Goal: Information Seeking & Learning: Learn about a topic

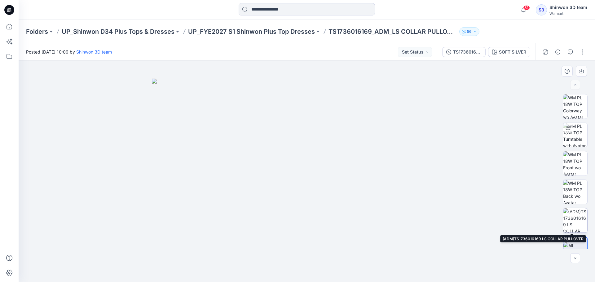
click at [392, 215] on img at bounding box center [575, 221] width 24 height 24
click at [306, 33] on p "UP_FYE2027 S1 Shinwon Plus Top Dresses" at bounding box center [251, 31] width 127 height 9
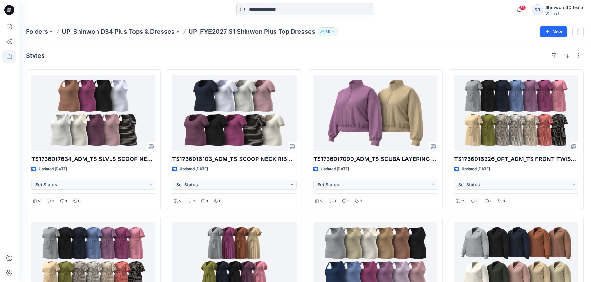
scroll to position [253, 0]
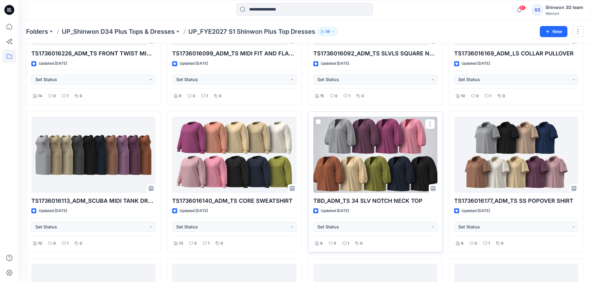
click at [385, 157] on div at bounding box center [375, 155] width 124 height 77
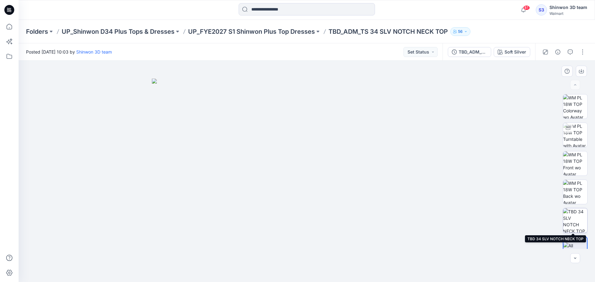
click at [392, 219] on img at bounding box center [575, 221] width 24 height 24
drag, startPoint x: 305, startPoint y: 136, endPoint x: 303, endPoint y: 154, distance: 17.8
click at [303, 154] on img at bounding box center [306, 168] width 361 height 227
drag, startPoint x: 356, startPoint y: 181, endPoint x: 353, endPoint y: 157, distance: 24.7
click at [353, 157] on img at bounding box center [306, 154] width 361 height 256
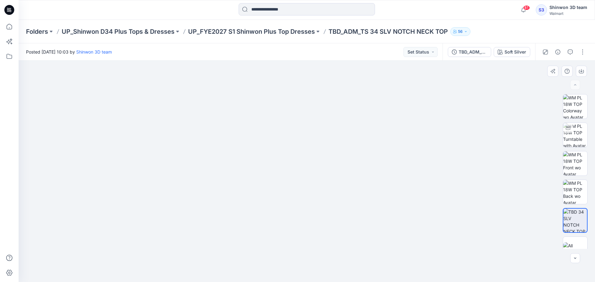
drag, startPoint x: 360, startPoint y: 149, endPoint x: 360, endPoint y: 154, distance: 4.4
click at [360, 154] on img at bounding box center [306, 166] width 361 height 233
click at [392, 104] on img at bounding box center [306, 167] width 361 height 232
click at [392, 131] on img at bounding box center [575, 135] width 24 height 24
drag, startPoint x: 317, startPoint y: 122, endPoint x: 300, endPoint y: 221, distance: 100.1
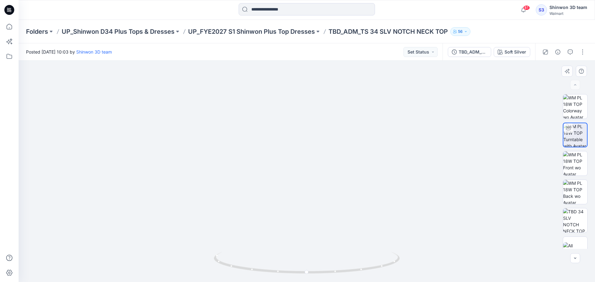
click at [300, 248] on img at bounding box center [300, 12] width 934 height 539
drag, startPoint x: 307, startPoint y: 167, endPoint x: 307, endPoint y: 200, distance: 33.2
click at [307, 200] on img at bounding box center [286, 82] width 934 height 401
click at [392, 221] on img at bounding box center [575, 221] width 24 height 24
drag, startPoint x: 380, startPoint y: 97, endPoint x: 387, endPoint y: 127, distance: 30.8
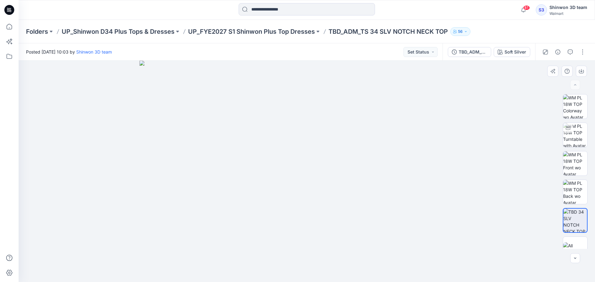
click at [387, 127] on img at bounding box center [307, 172] width 335 height 222
click at [392, 163] on img at bounding box center [575, 164] width 24 height 24
drag, startPoint x: 314, startPoint y: 91, endPoint x: 304, endPoint y: 158, distance: 68.0
click at [303, 179] on img at bounding box center [307, 152] width 310 height 260
click at [299, 135] on img at bounding box center [307, 172] width 310 height 222
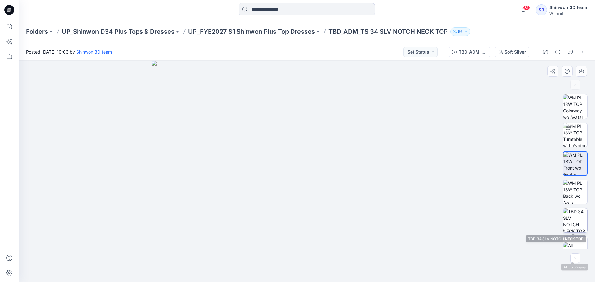
click at [392, 225] on img at bounding box center [575, 221] width 24 height 24
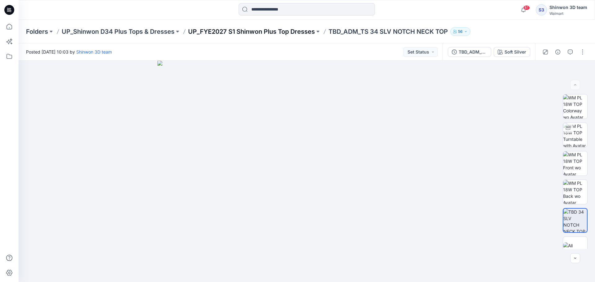
click at [242, 31] on p "UP_FYE2027 S1 Shinwon Plus Top Dresses" at bounding box center [251, 31] width 127 height 9
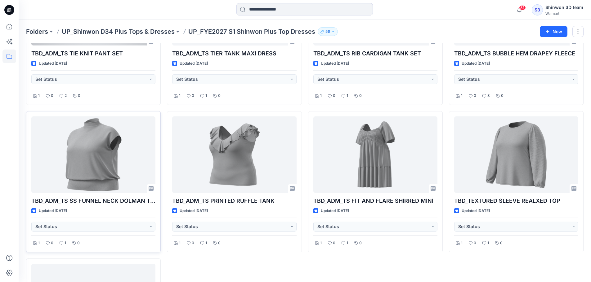
scroll to position [1263, 0]
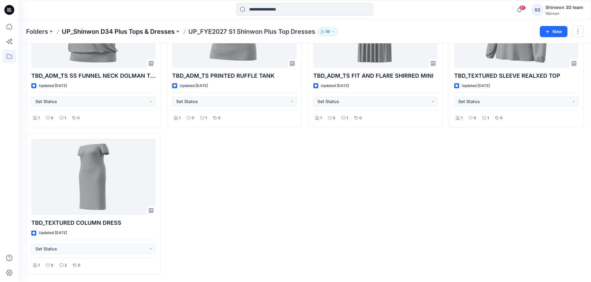
click at [168, 31] on p "UP_Shinwon D34 Plus Tops & Dresses" at bounding box center [118, 31] width 113 height 9
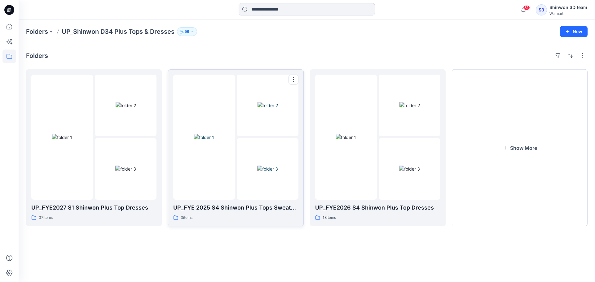
click at [267, 216] on div "3 items" at bounding box center [235, 218] width 125 height 7
click at [348, 213] on div "UP_FYE2026 S4 Shinwon Plus Top Dresses 18 items" at bounding box center [377, 213] width 125 height 18
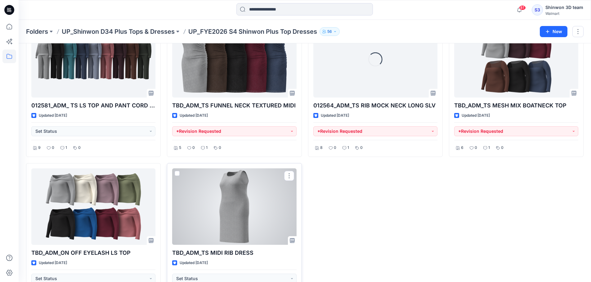
scroll to position [526, 0]
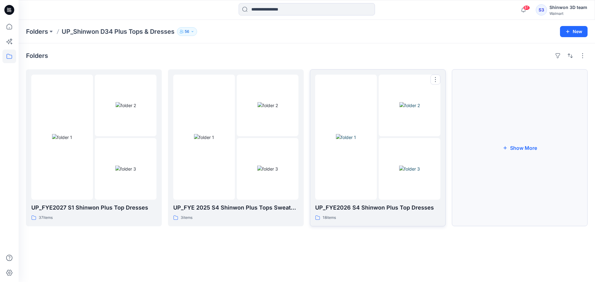
click at [392, 213] on button "Show More" at bounding box center [520, 147] width 136 height 157
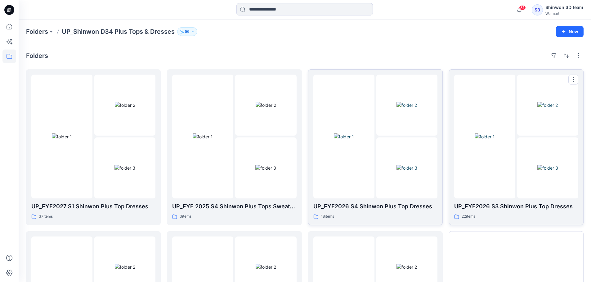
click at [392, 212] on div "UP_FYE2026 S3 Shinwon Plus Top Dresses 22 items" at bounding box center [516, 211] width 124 height 18
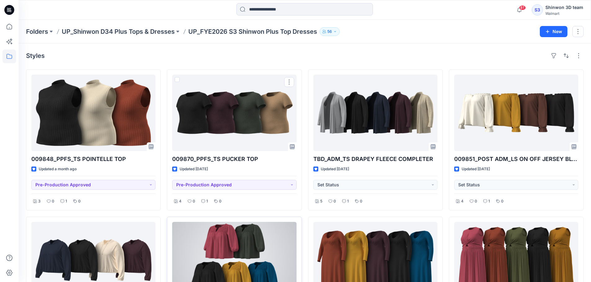
scroll to position [83, 0]
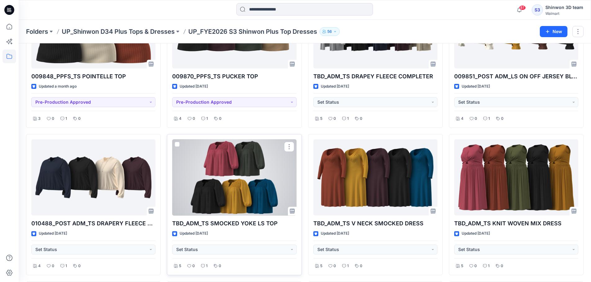
click at [257, 170] on div at bounding box center [234, 178] width 124 height 77
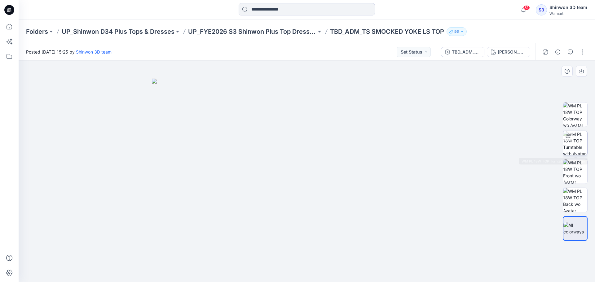
click at [392, 142] on img at bounding box center [575, 143] width 24 height 24
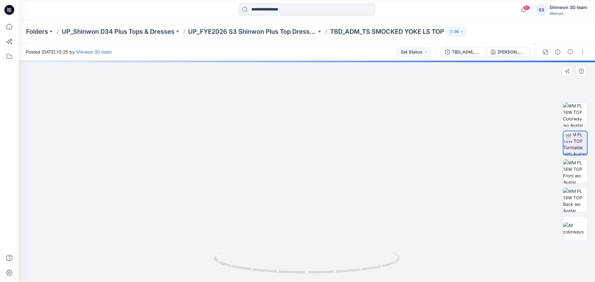
drag, startPoint x: 314, startPoint y: 123, endPoint x: 307, endPoint y: 174, distance: 50.8
click at [302, 224] on img at bounding box center [306, 142] width 578 height 279
drag, startPoint x: 184, startPoint y: 163, endPoint x: 193, endPoint y: 165, distance: 9.1
click at [193, 165] on img at bounding box center [177, 118] width 875 height 330
